Goal: Information Seeking & Learning: Find specific fact

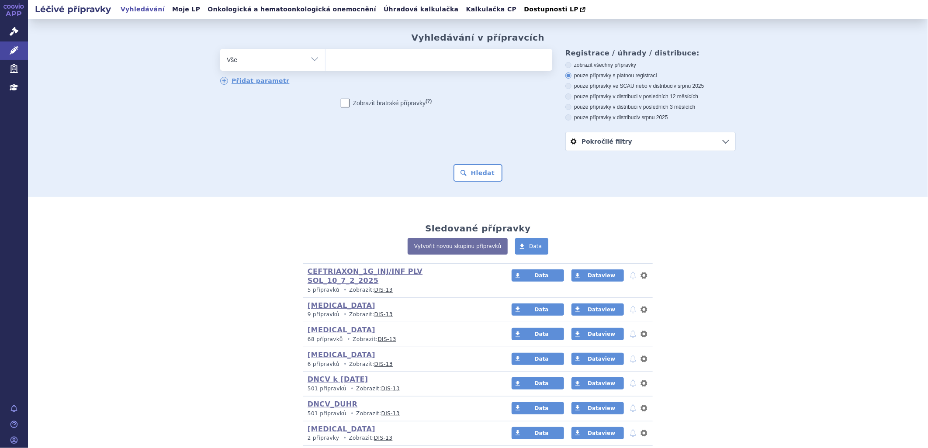
click at [346, 62] on ul at bounding box center [439, 58] width 227 height 18
click at [326, 62] on select at bounding box center [325, 60] width 0 height 22
paste input "0255125"
type input "0255125"
select select "0255125"
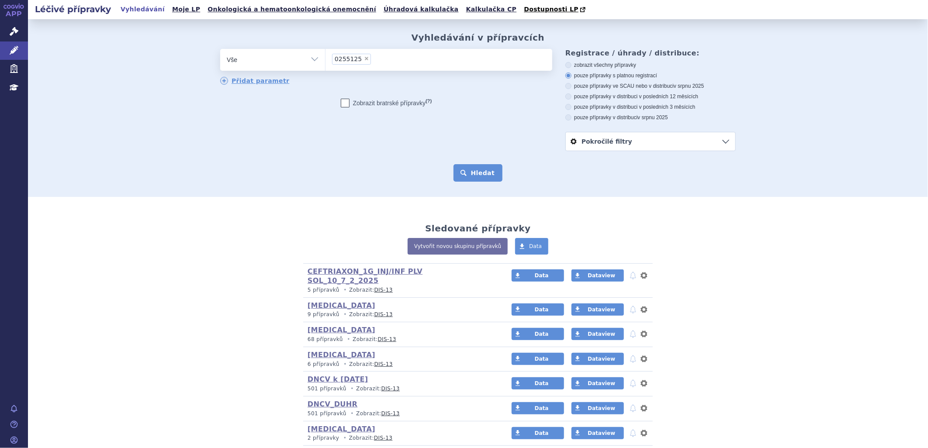
click at [483, 167] on button "Hledat" at bounding box center [478, 172] width 49 height 17
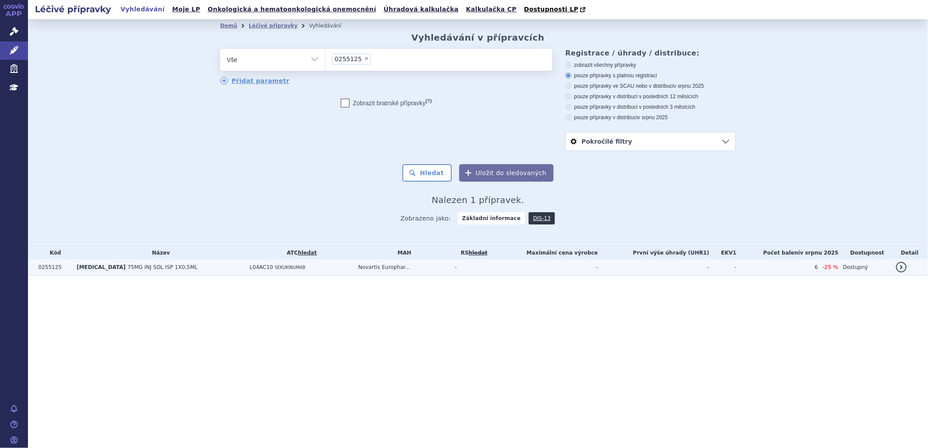
click at [194, 269] on td "[MEDICAL_DATA] 75MG INJ SOL ISP 1X0,5ML" at bounding box center [158, 268] width 173 height 16
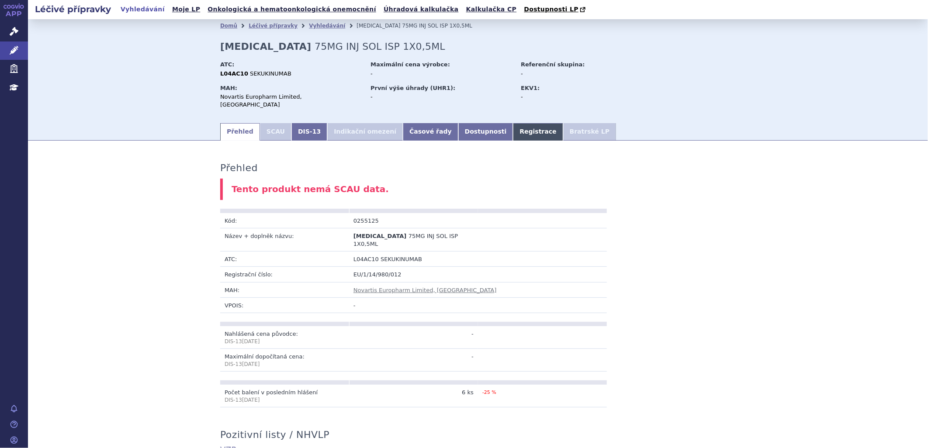
click at [513, 123] on link "Registrace" at bounding box center [538, 131] width 50 height 17
